Goal: Task Accomplishment & Management: Use online tool/utility

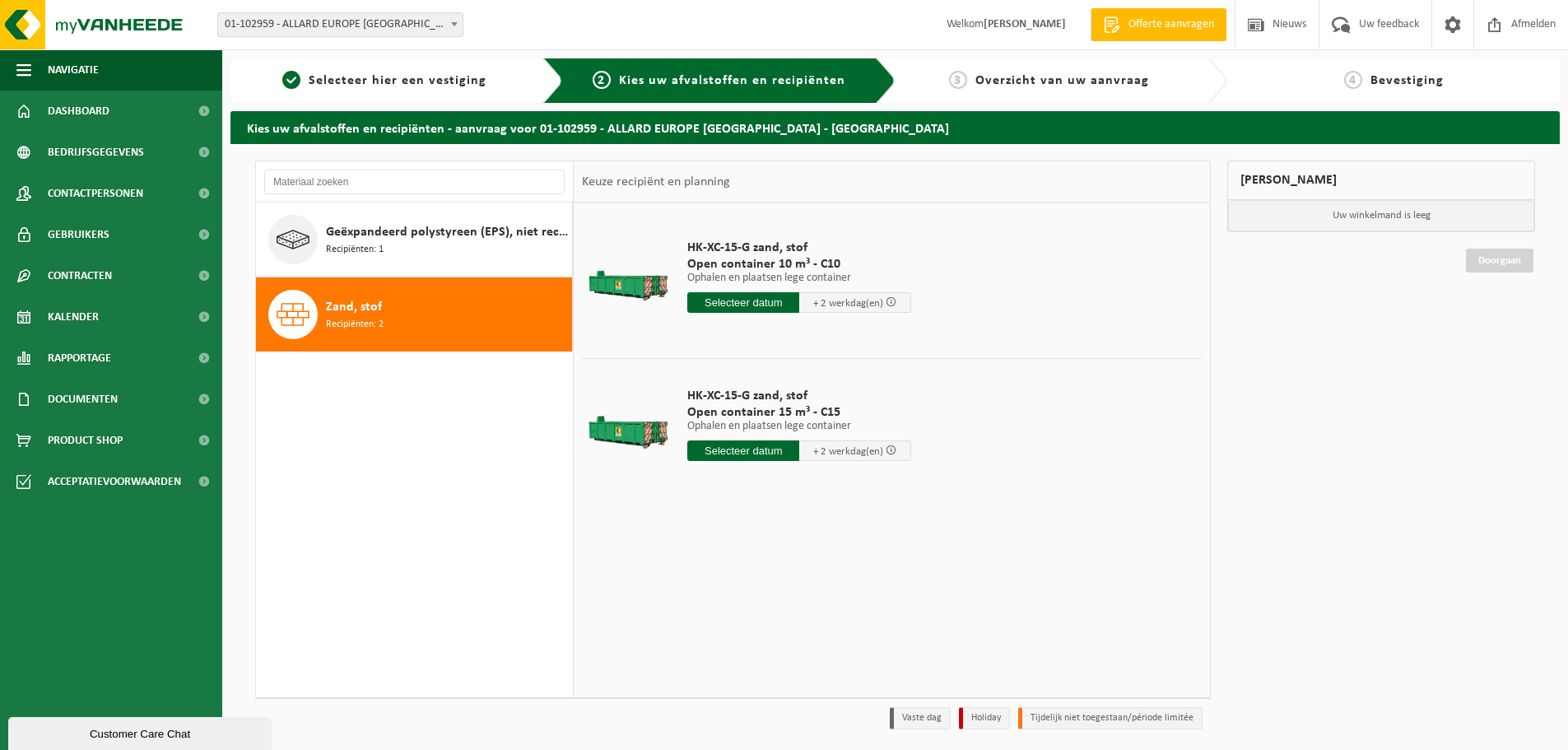
click at [728, 303] on input "text" at bounding box center [743, 303] width 112 height 21
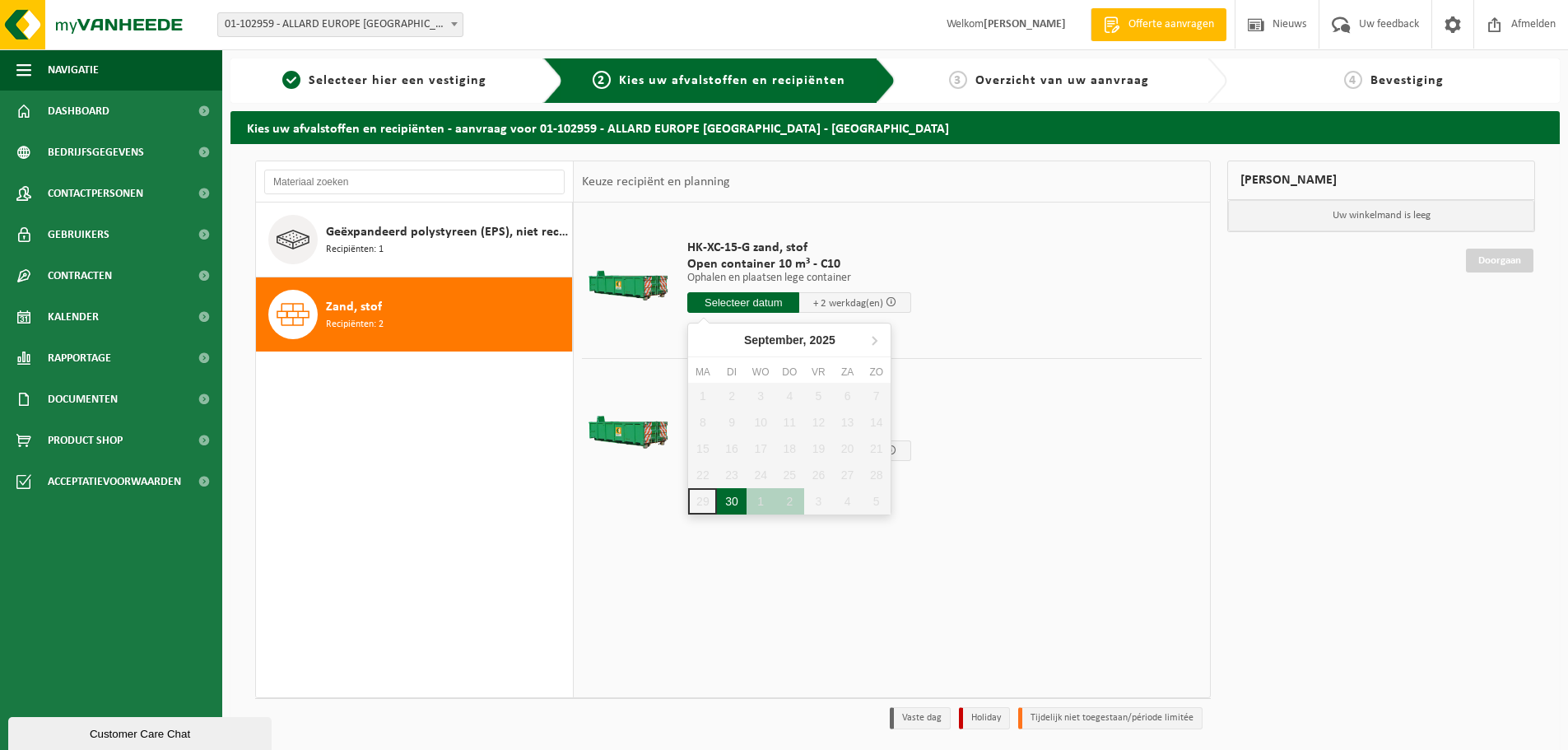
click at [731, 504] on div "30" at bounding box center [731, 501] width 29 height 27
type input "Van 2025-09-30"
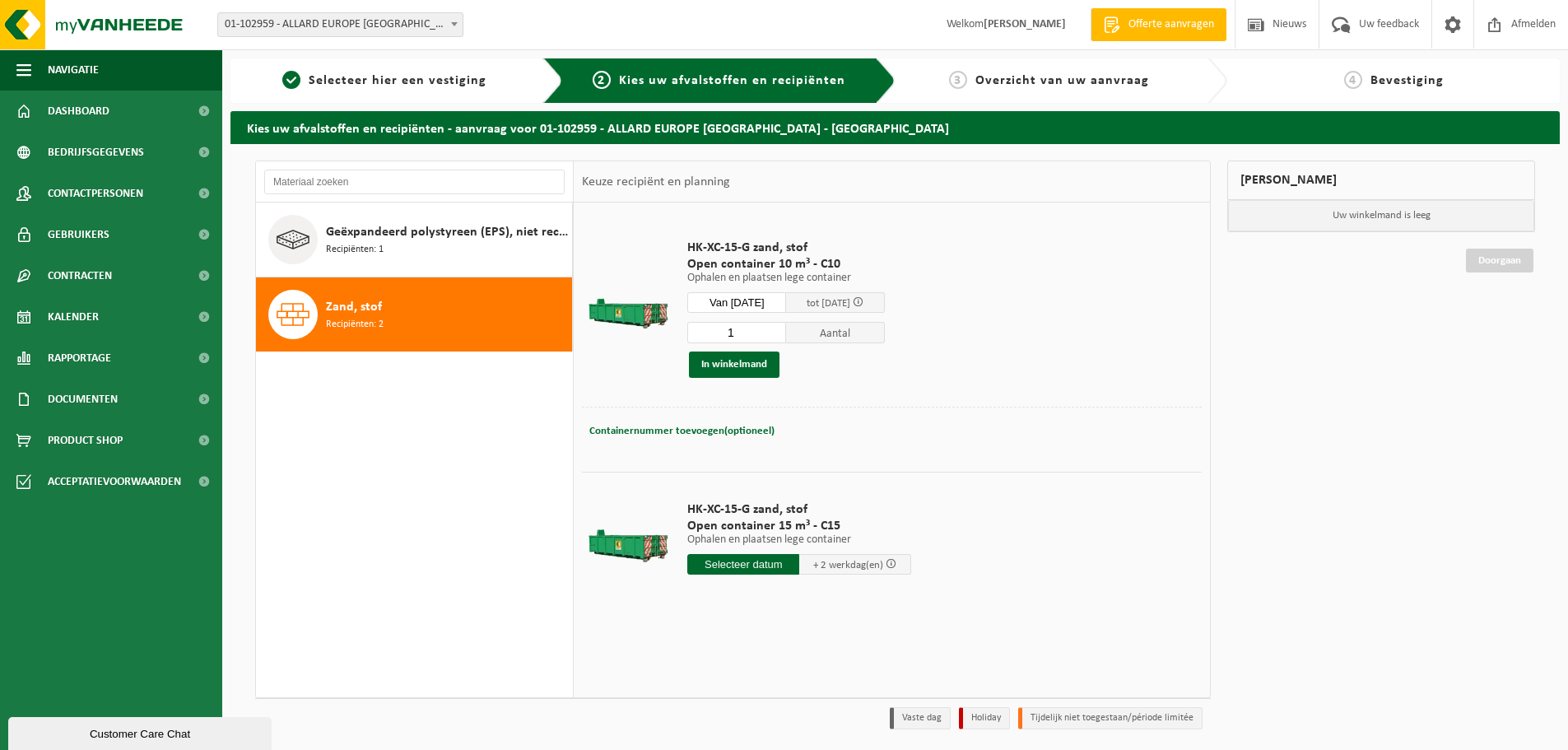
drag, startPoint x: 768, startPoint y: 331, endPoint x: 666, endPoint y: 342, distance: 102.6
click at [676, 338] on td "HK-XC-15-G zand, stof Open container 10 m³ - C10 Ophalen en plaatsen lege conta…" at bounding box center [938, 309] width 527 height 196
type input "2"
click at [872, 382] on div "HK-XC-15-G zand, stof Open container 10 m³ - C10 Ophalen en plaatsen lege conta…" at bounding box center [786, 308] width 214 height 171
click at [759, 368] on button "In winkelmand" at bounding box center [734, 365] width 91 height 27
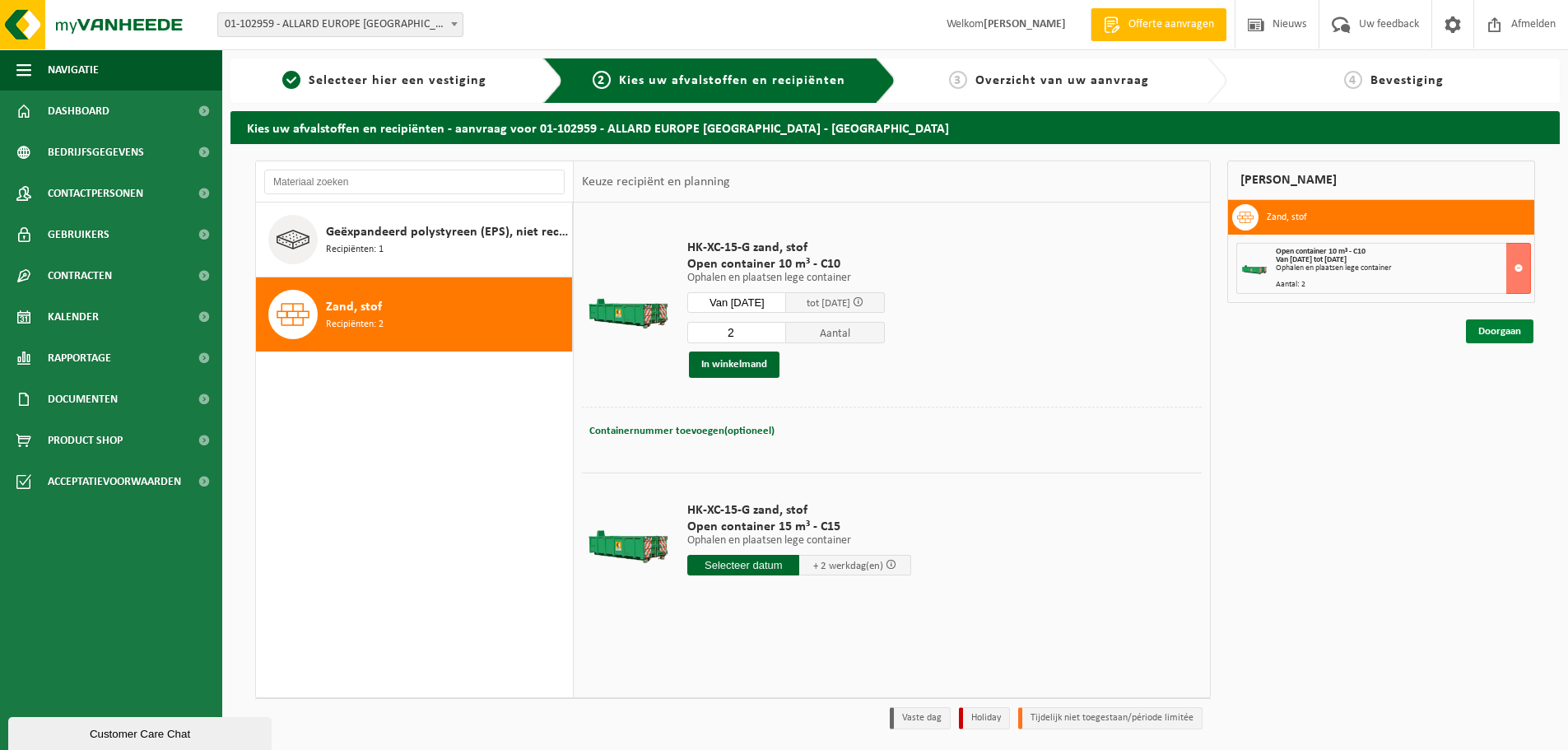
click at [1486, 338] on link "Doorgaan" at bounding box center [1499, 331] width 67 height 24
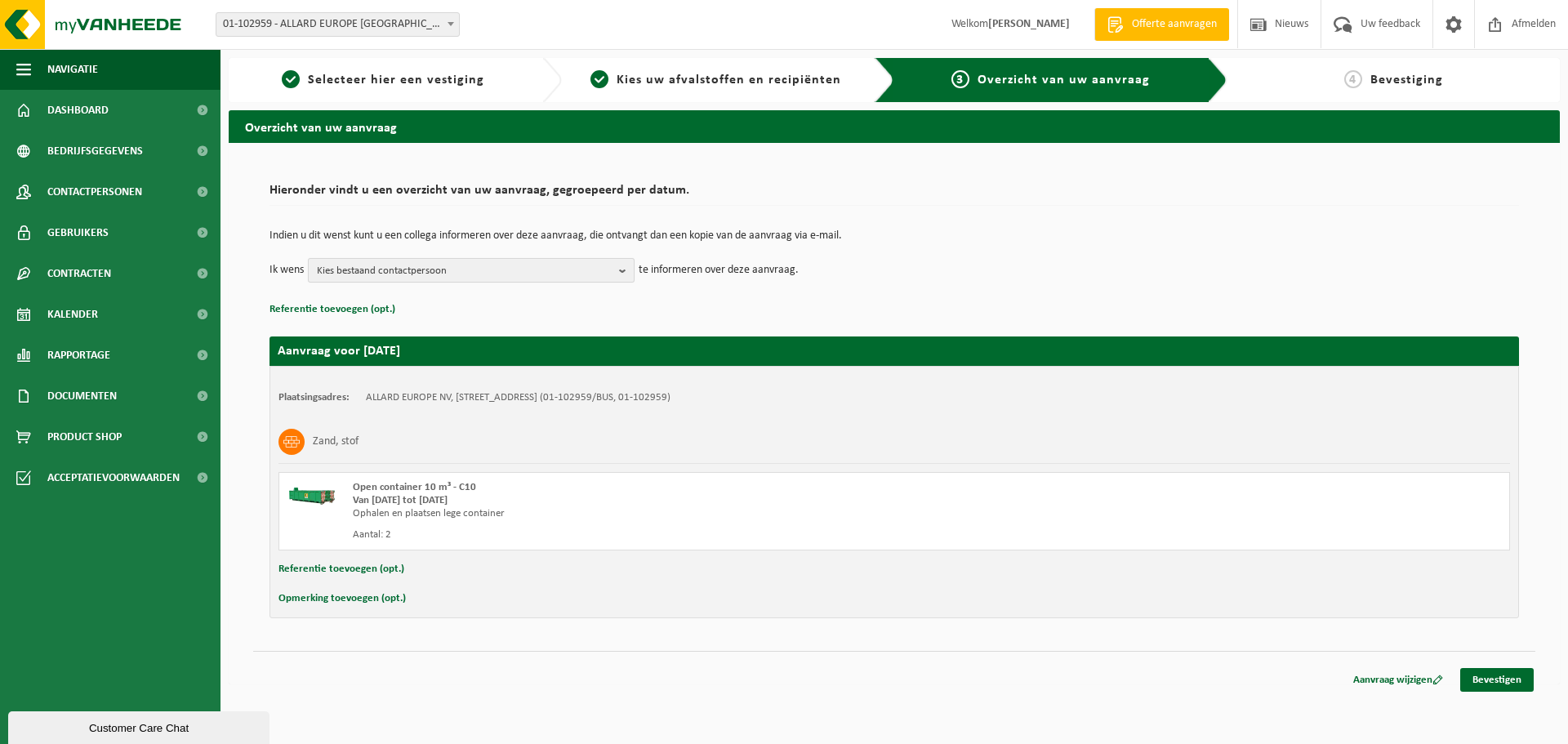
click at [569, 266] on span "Kies bestaand contactpersoon" at bounding box center [464, 271] width 296 height 25
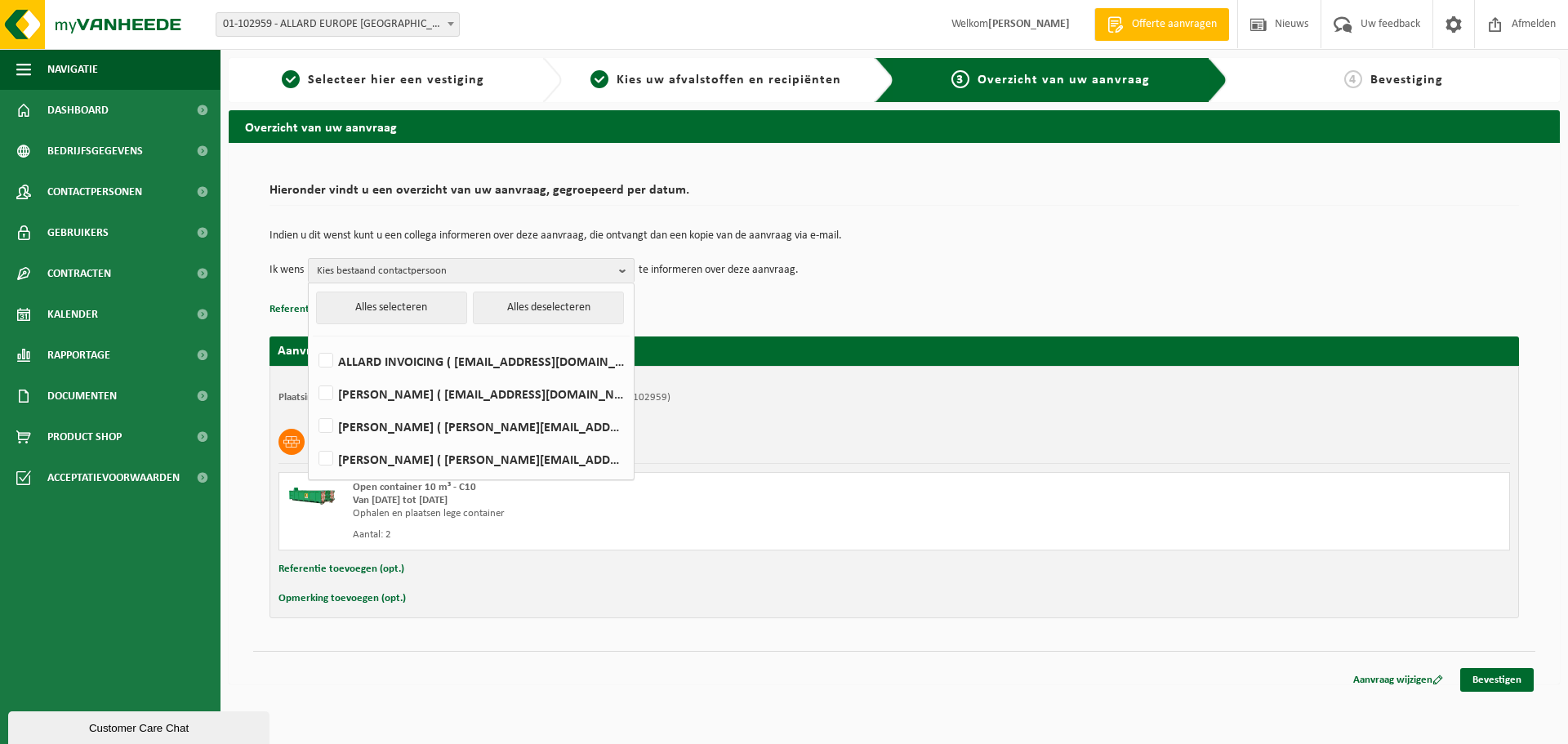
drag, startPoint x: 696, startPoint y: 315, endPoint x: 694, endPoint y: 305, distance: 10.2
click at [696, 308] on p "Referentie toevoegen (opt.)" at bounding box center [894, 310] width 1249 height 21
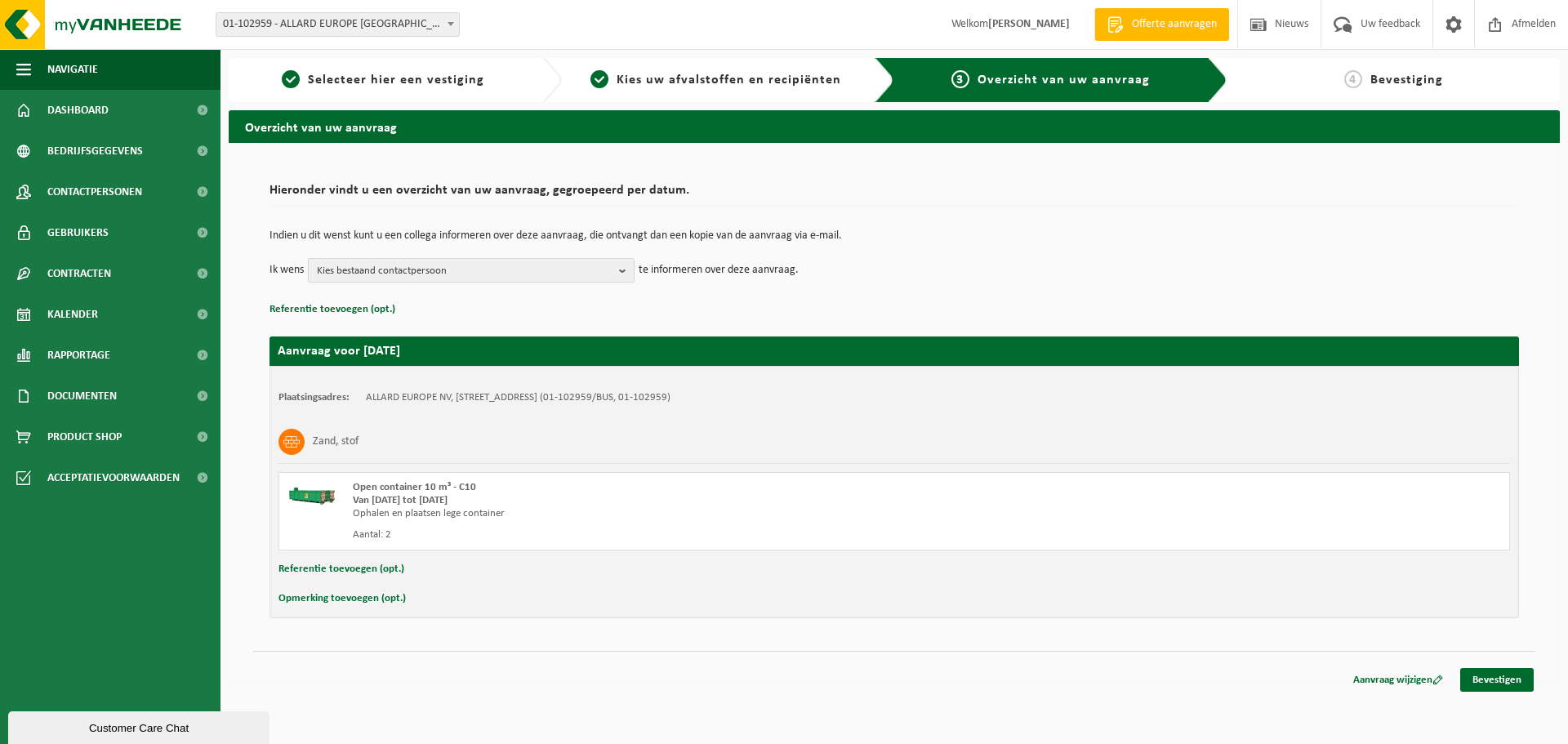
click at [498, 266] on span "Kies bestaand contactpersoon" at bounding box center [464, 271] width 296 height 25
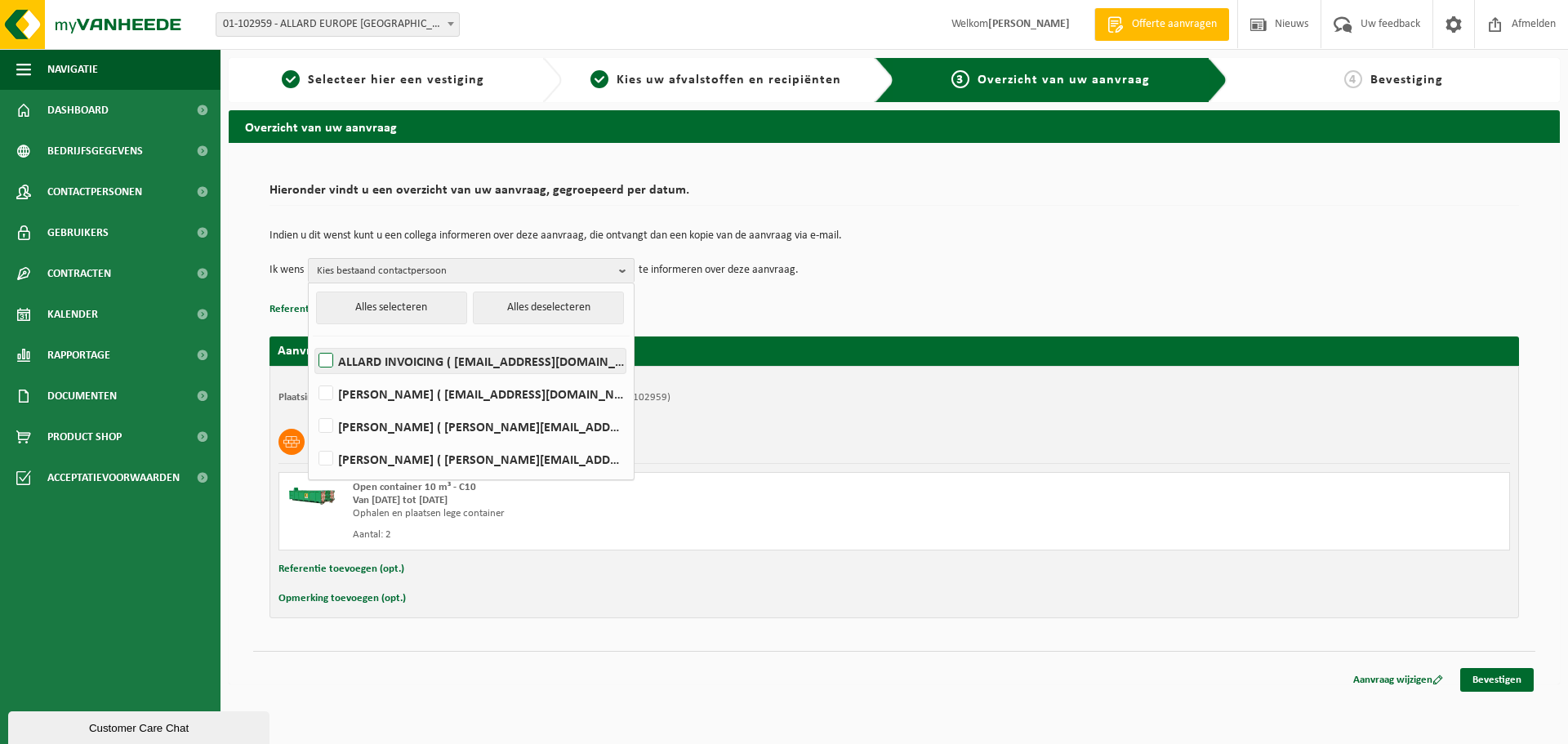
click at [442, 365] on label "ALLARD INVOICING ( invoices@allard-europe.com )" at bounding box center [470, 361] width 310 height 25
click at [312, 341] on input "ALLARD INVOICING ( invoices@allard-europe.com )" at bounding box center [312, 340] width 1 height 1
checkbox input "true"
click at [784, 303] on p "Referentie toevoegen (opt.)" at bounding box center [894, 310] width 1249 height 21
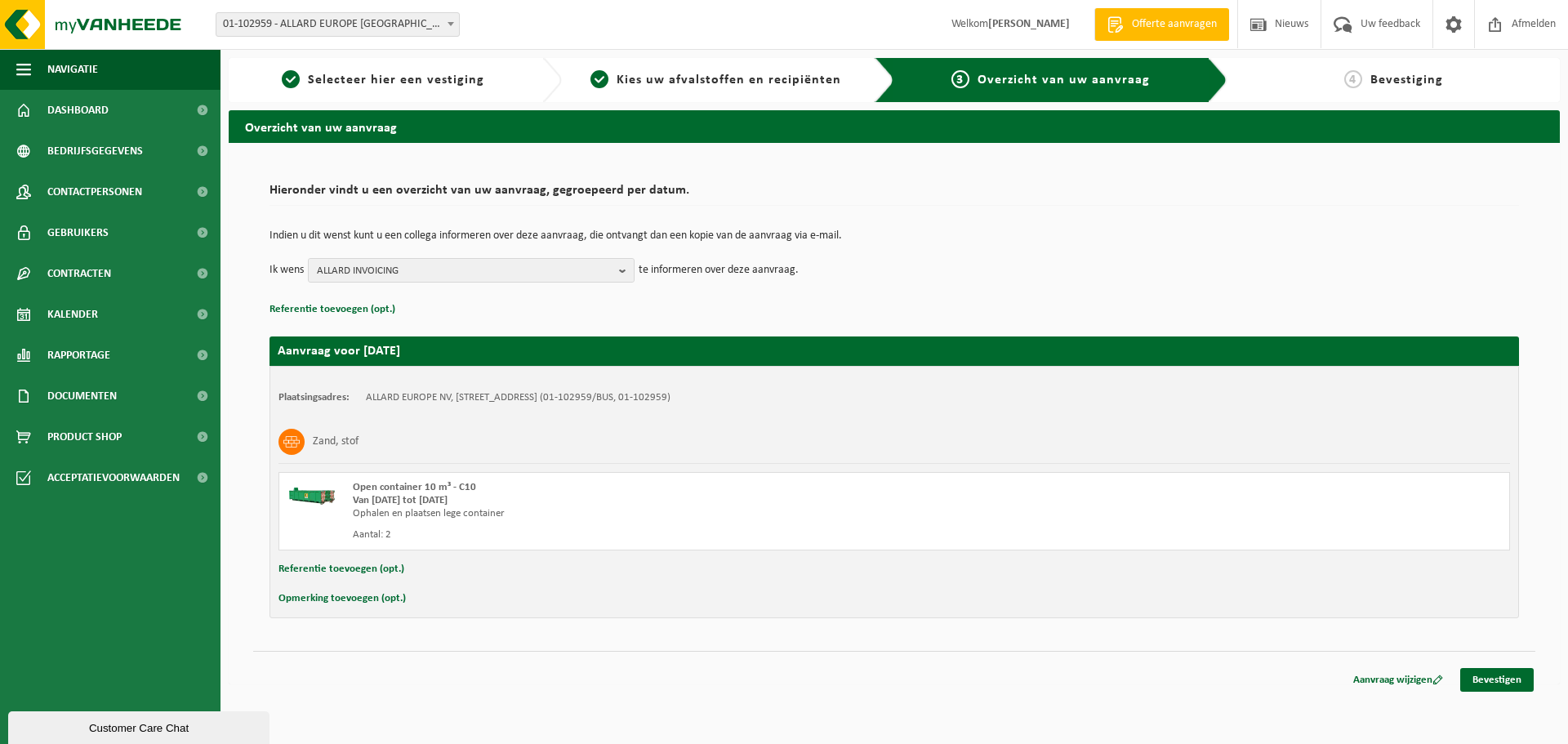
click at [354, 567] on button "Referentie toevoegen (opt.)" at bounding box center [341, 569] width 126 height 21
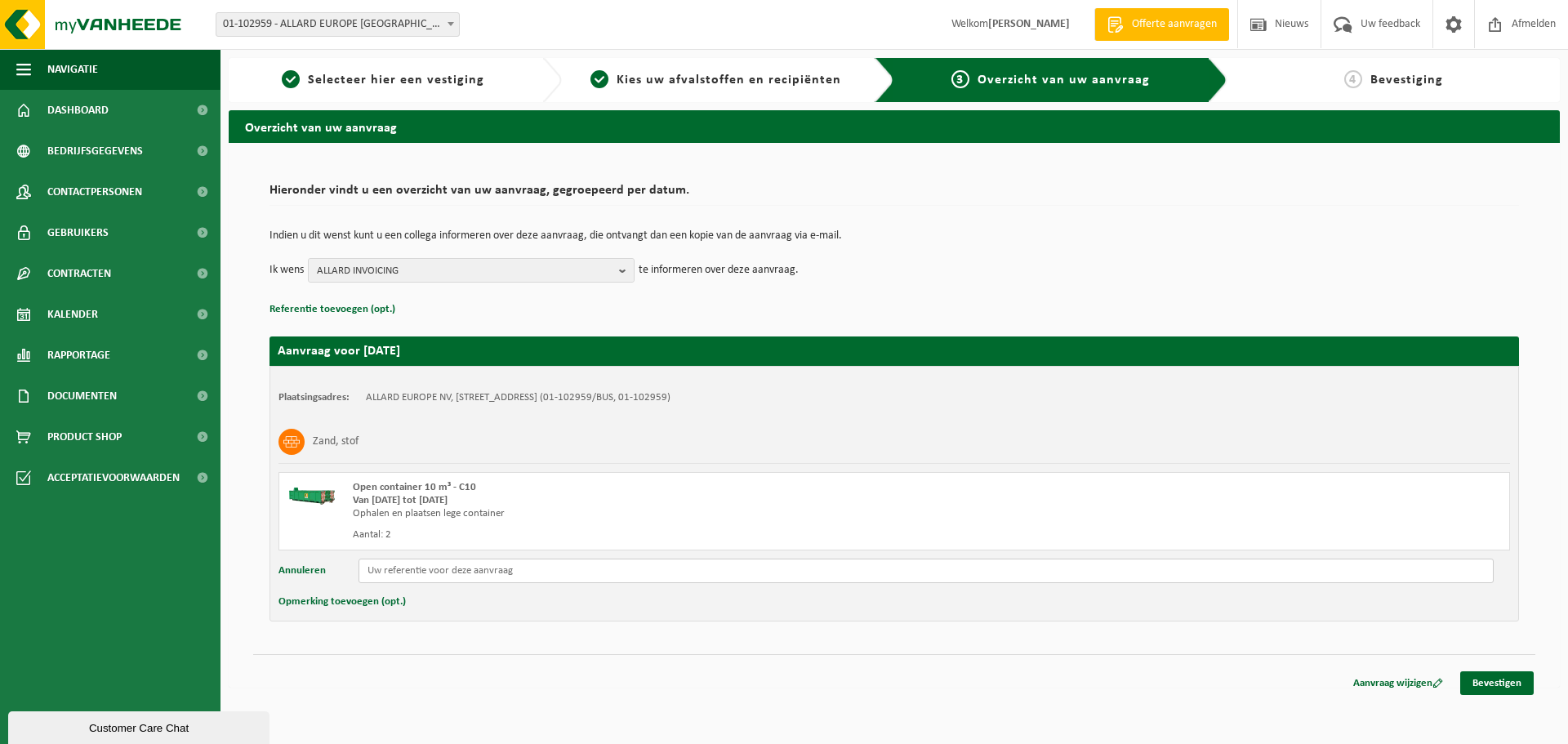
click at [424, 571] on input "text" at bounding box center [926, 571] width 1135 height 25
paste input "20935"
type input "20935"
click at [472, 606] on div "Opmerking toevoegen (opt.)" at bounding box center [894, 602] width 1232 height 21
click at [1506, 685] on link "Bevestigen" at bounding box center [1496, 683] width 73 height 24
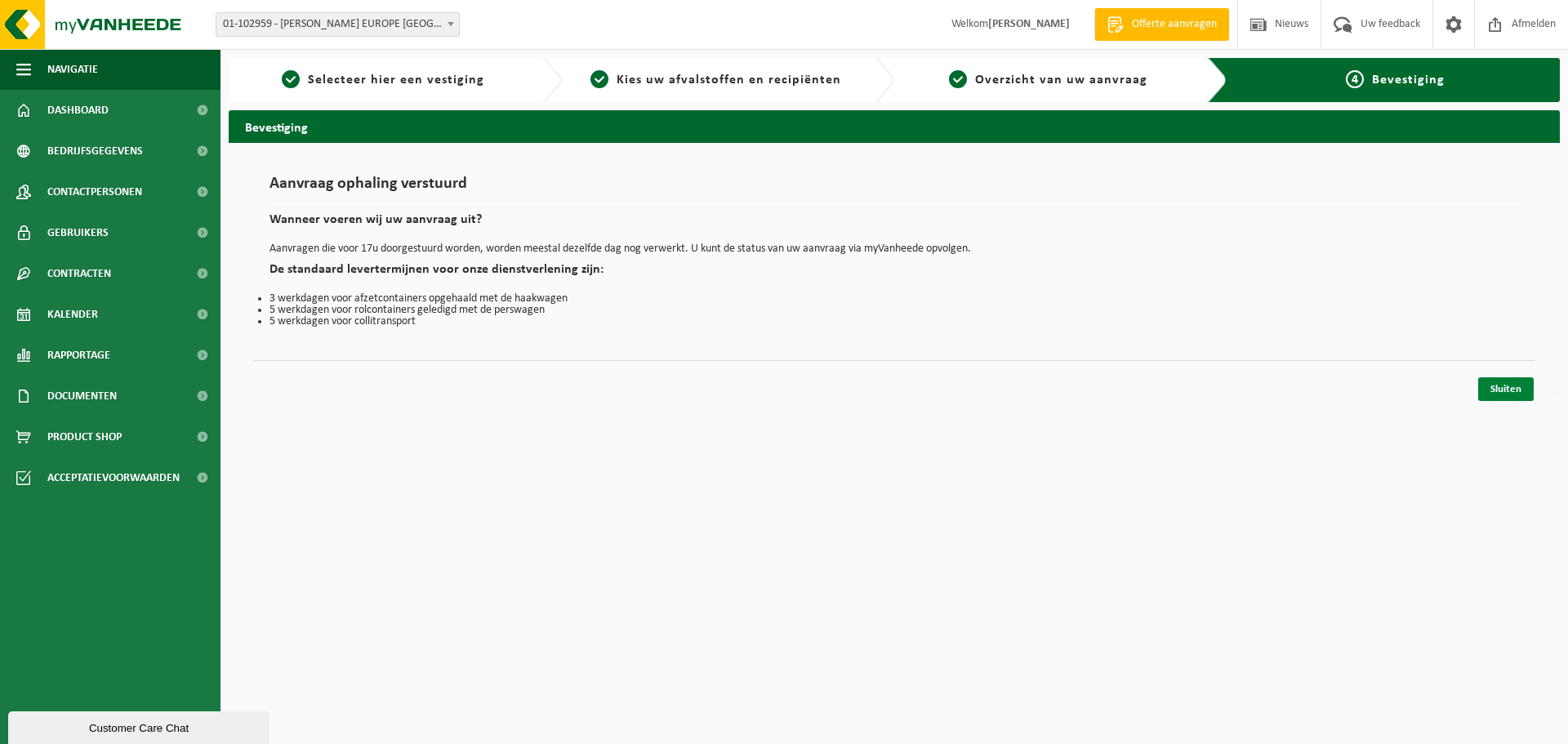
click at [1526, 387] on link "Sluiten" at bounding box center [1505, 389] width 55 height 24
